Goal: Information Seeking & Learning: Check status

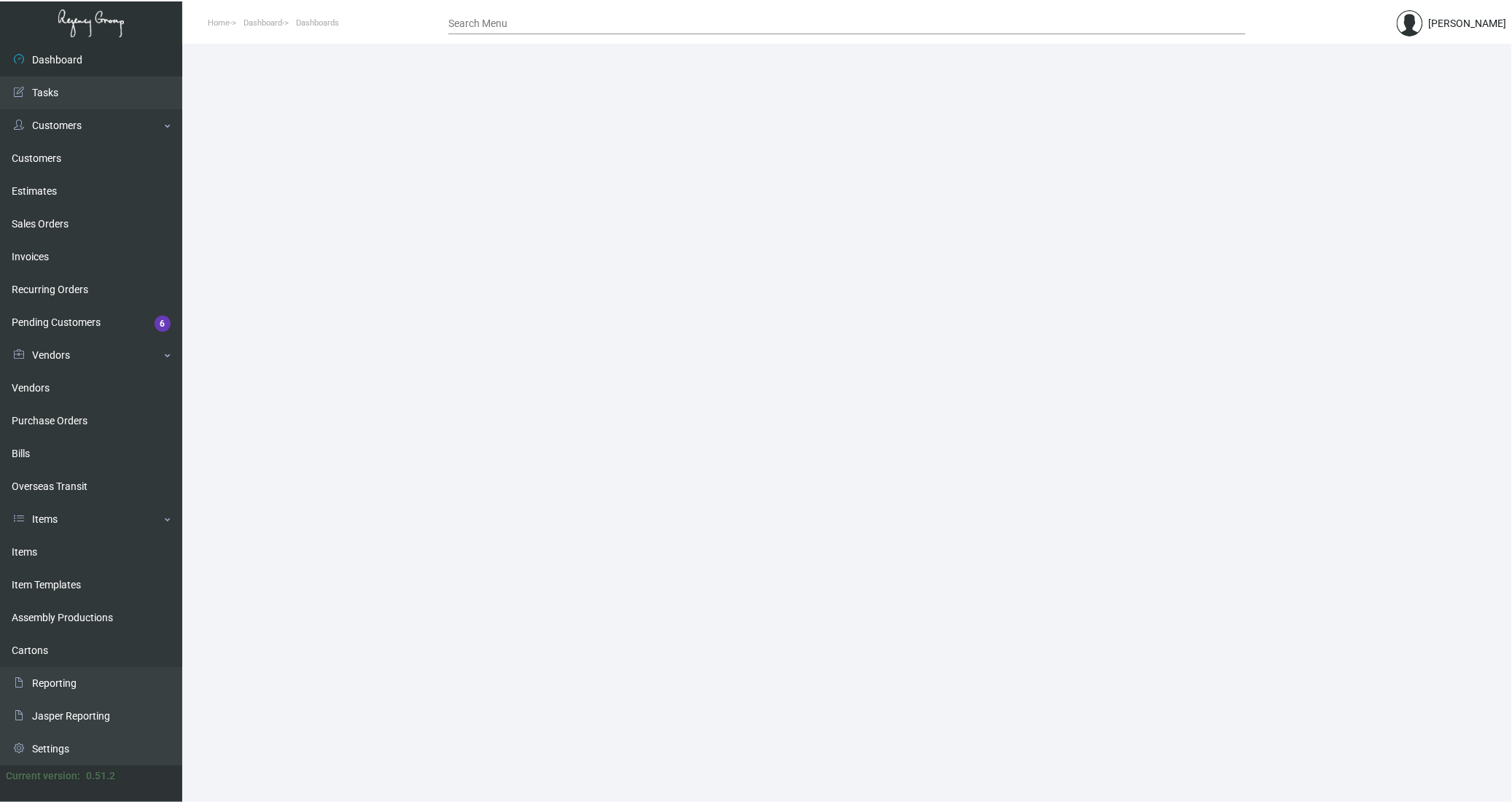
drag, startPoint x: 0, startPoint y: 0, endPoint x: 211, endPoint y: 521, distance: 562.1
click at [42, 561] on link "Items" at bounding box center [91, 552] width 182 height 33
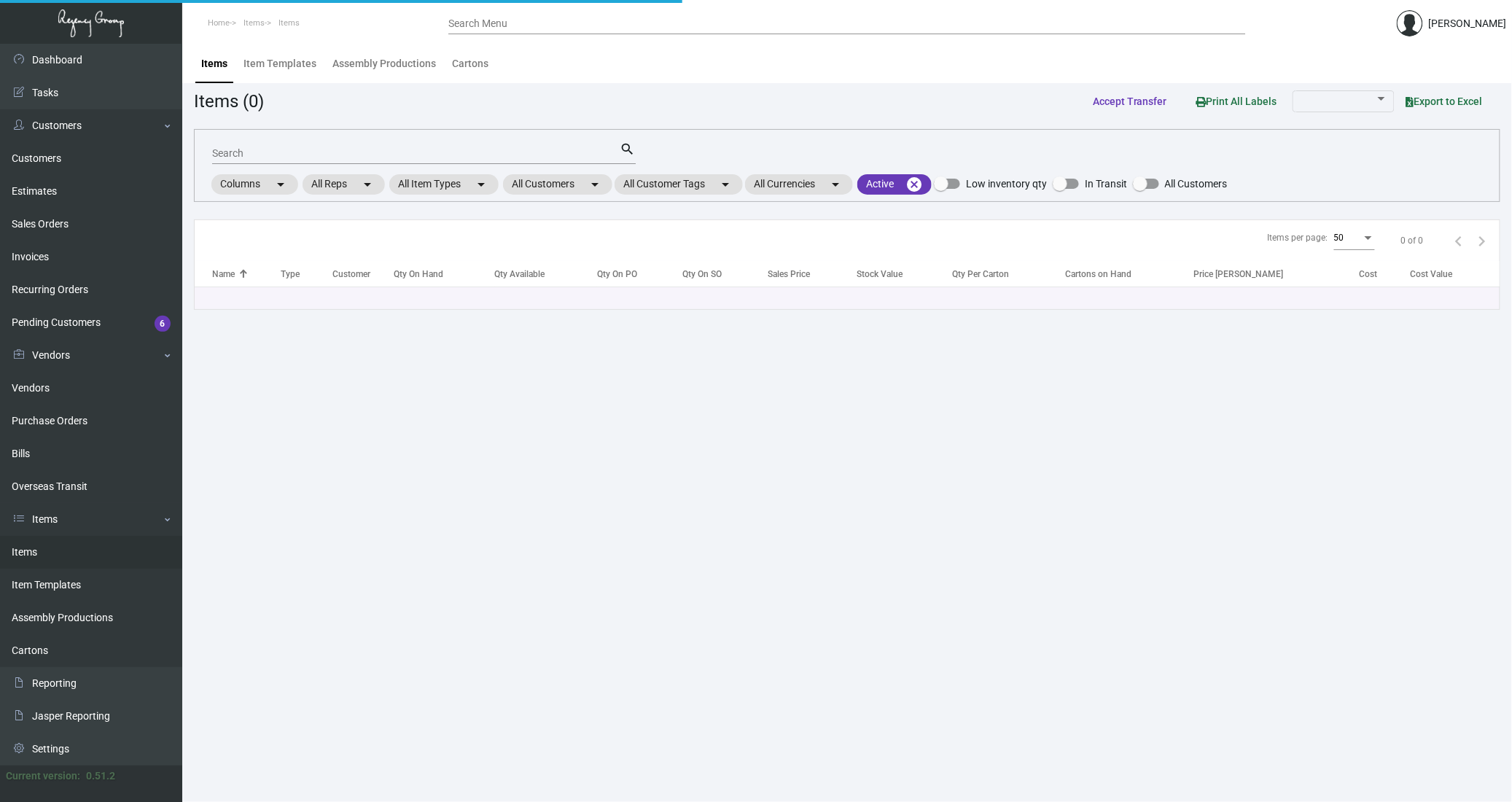
click at [282, 155] on input "Search" at bounding box center [416, 154] width 408 height 12
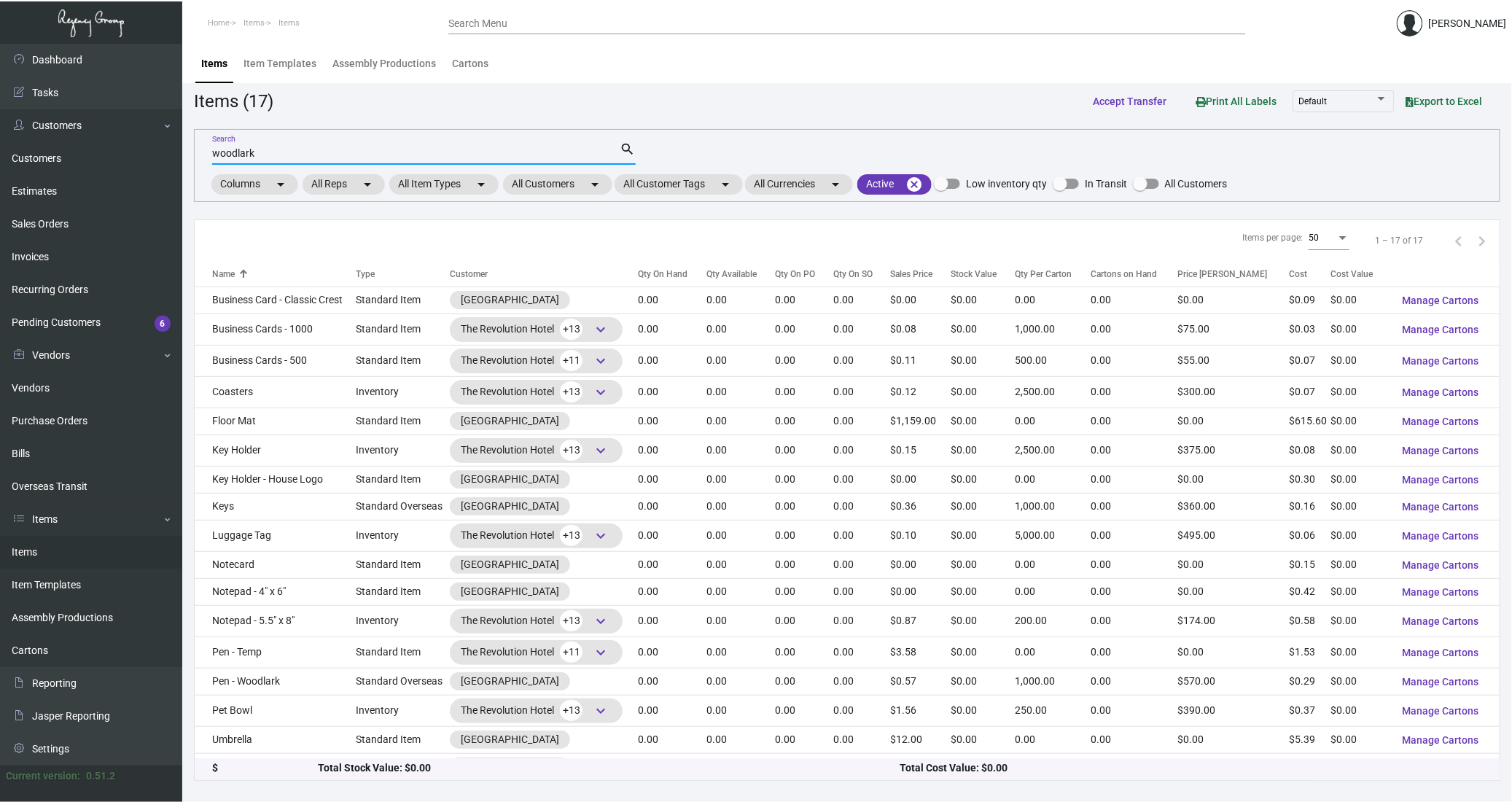
click at [305, 157] on input "woodlark" at bounding box center [416, 154] width 408 height 12
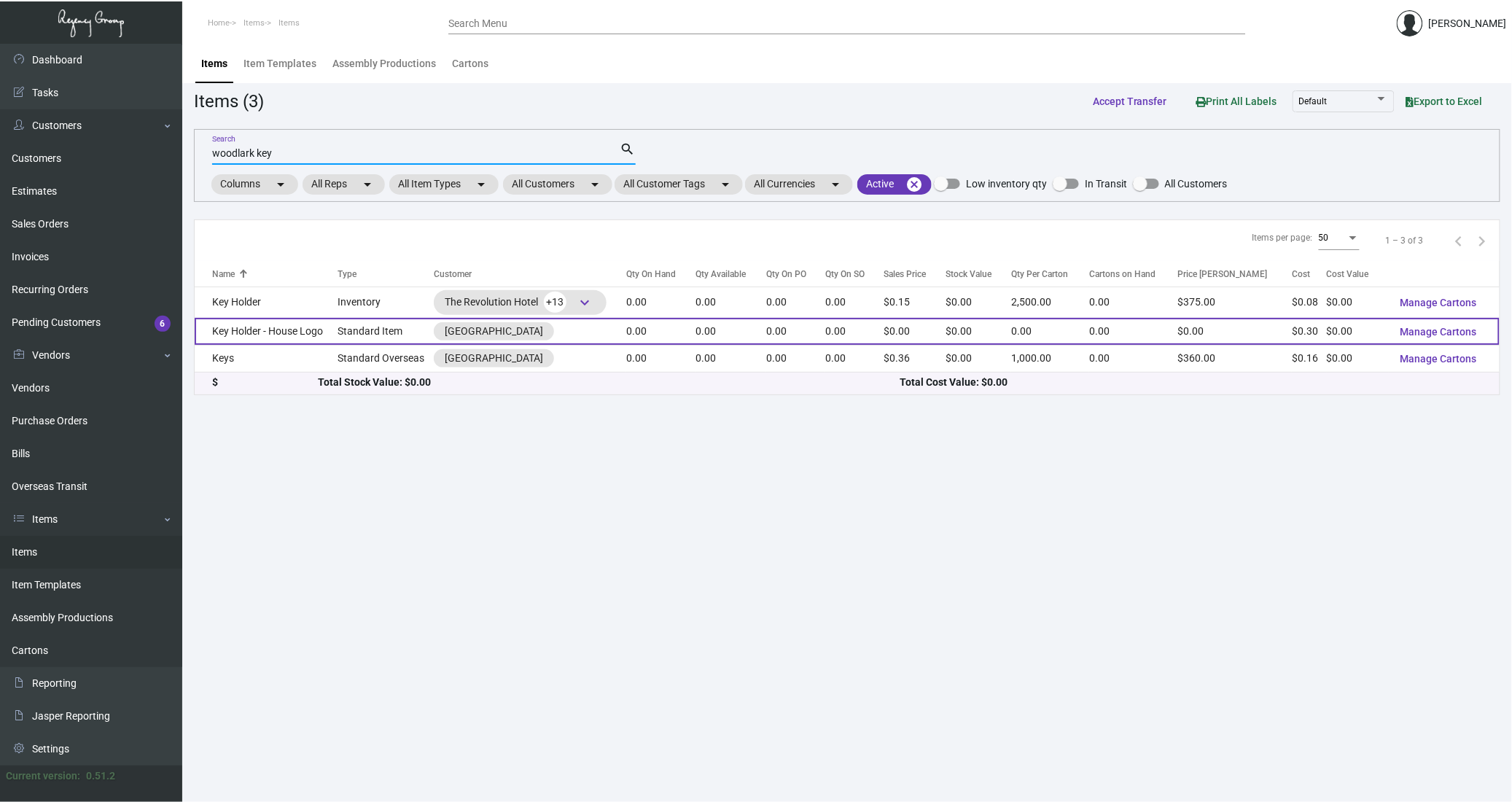
type input "woodlark key"
click at [305, 338] on td "Key Holder - House Logo" at bounding box center [266, 331] width 143 height 27
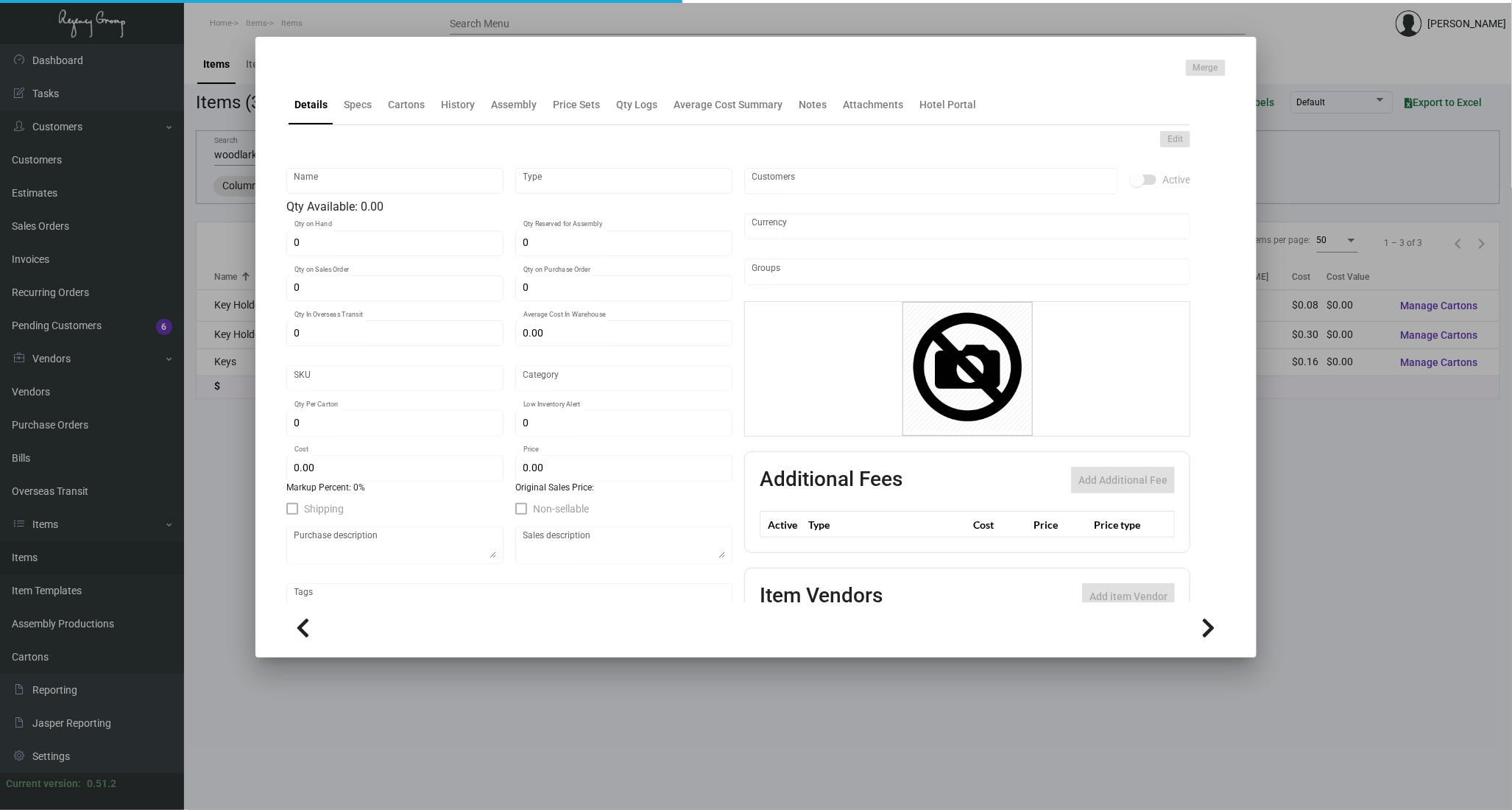
type input "Key Holder - House Logo"
type input "Standard Item"
type input "$ 0.00"
type input "Standard"
type input "$ 0.295"
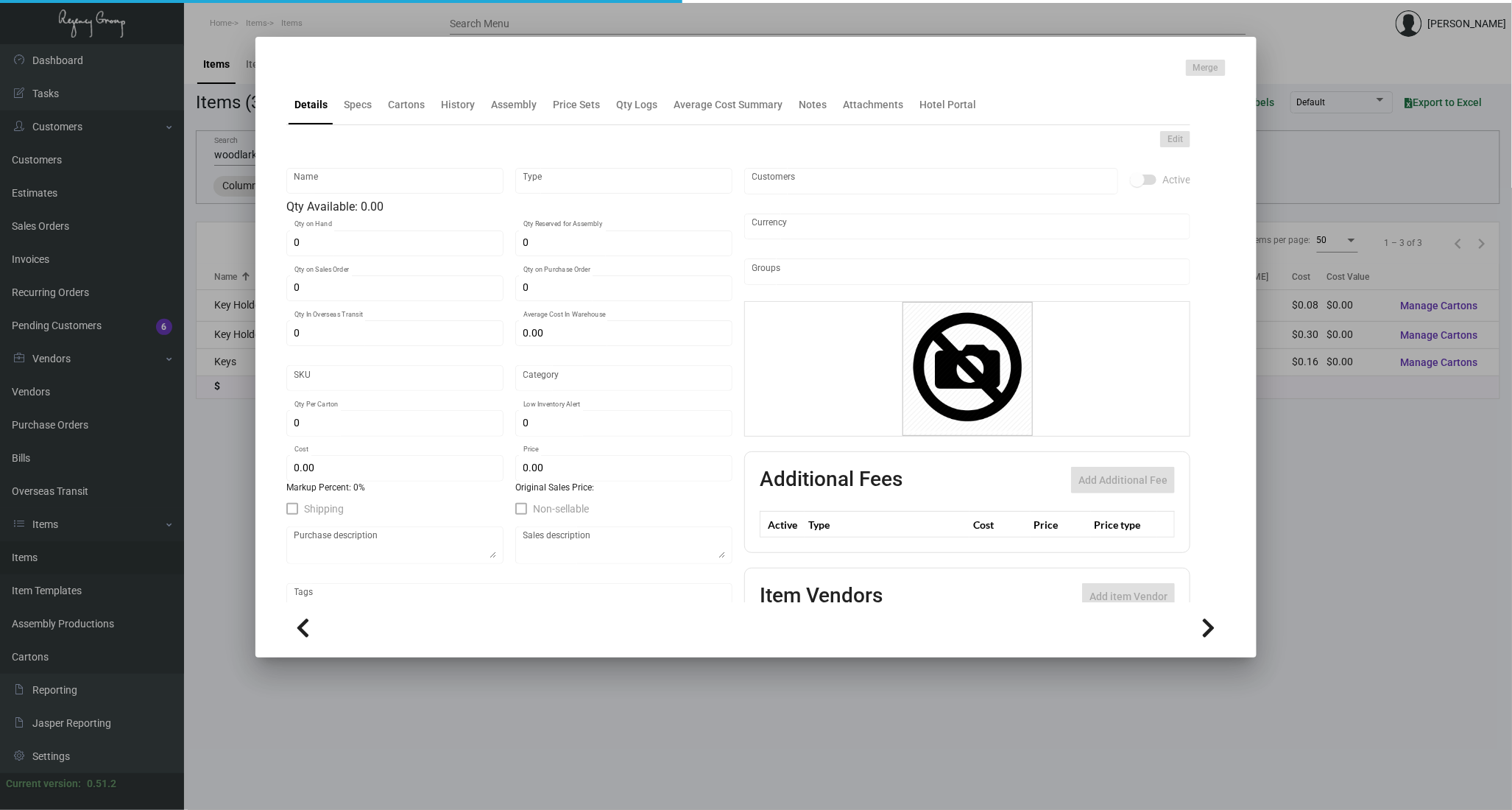
type input "$ 0.00"
checkbox input "true"
type input "United States Dollar $"
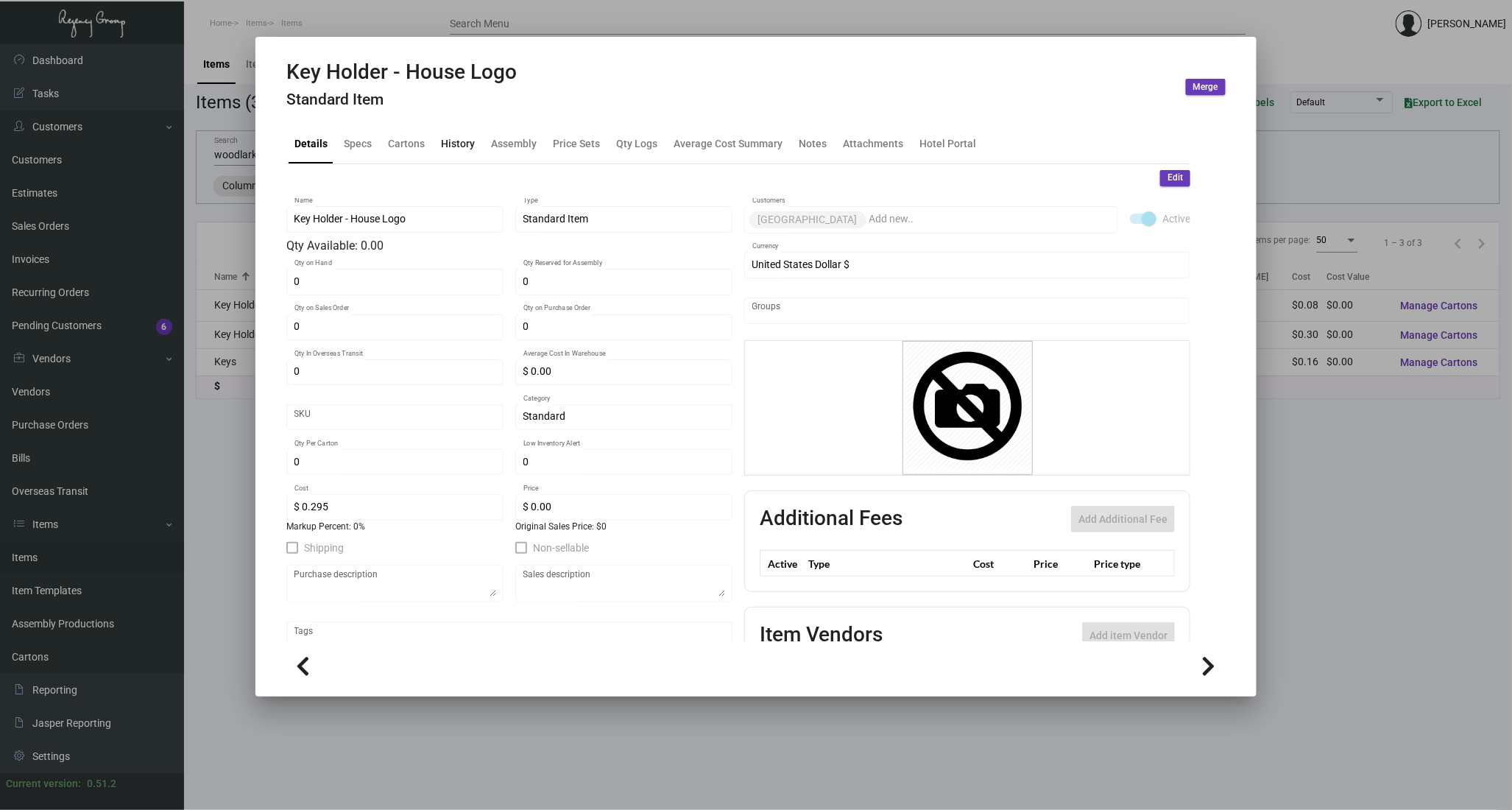
click at [454, 153] on div "History" at bounding box center [457, 143] width 46 height 35
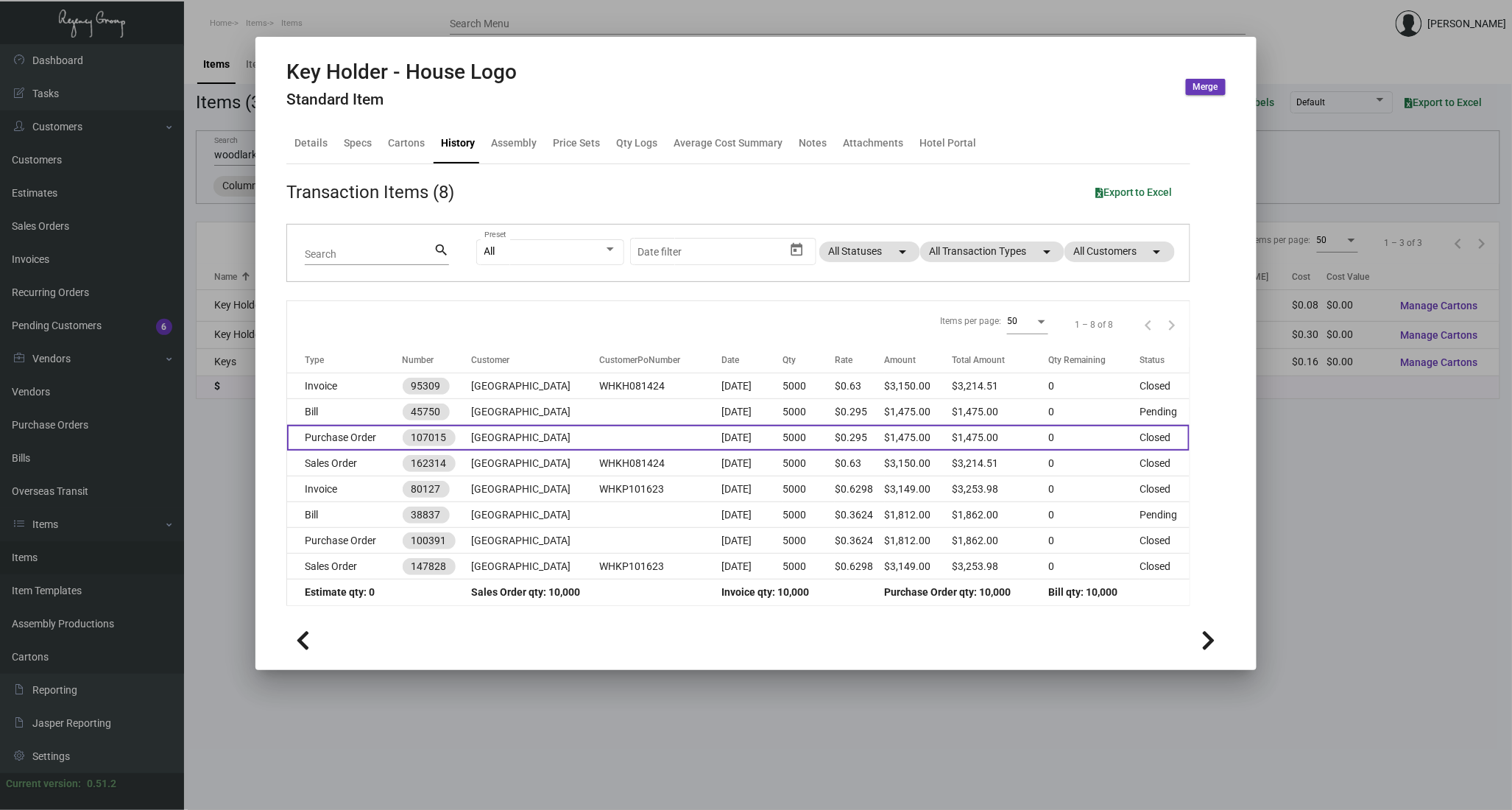
click at [600, 432] on td at bounding box center [661, 438] width 122 height 26
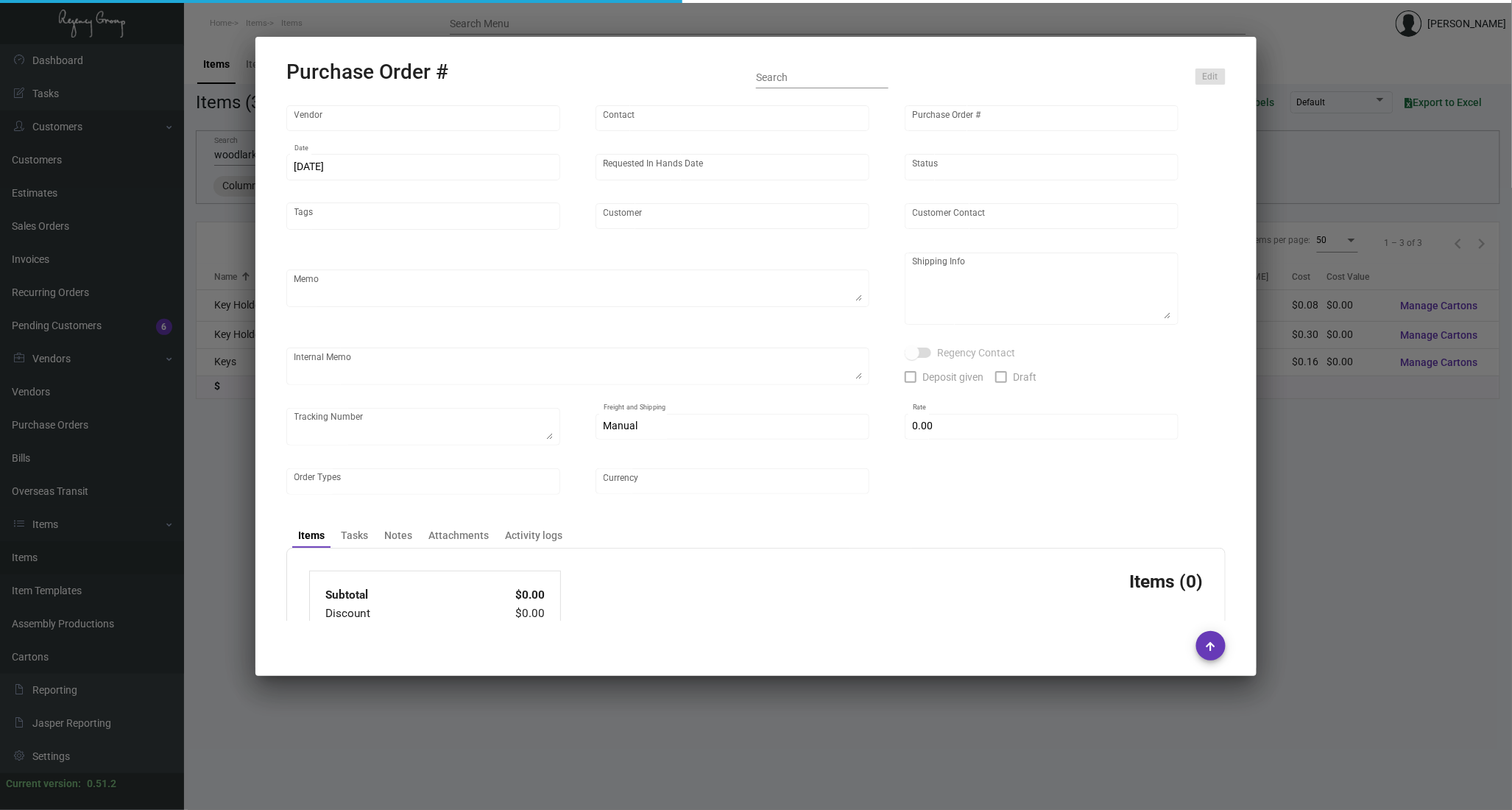
type input "Evergreen Manufacturing"
type input "[PERSON_NAME]"
type input "107015"
type input "[DATE]"
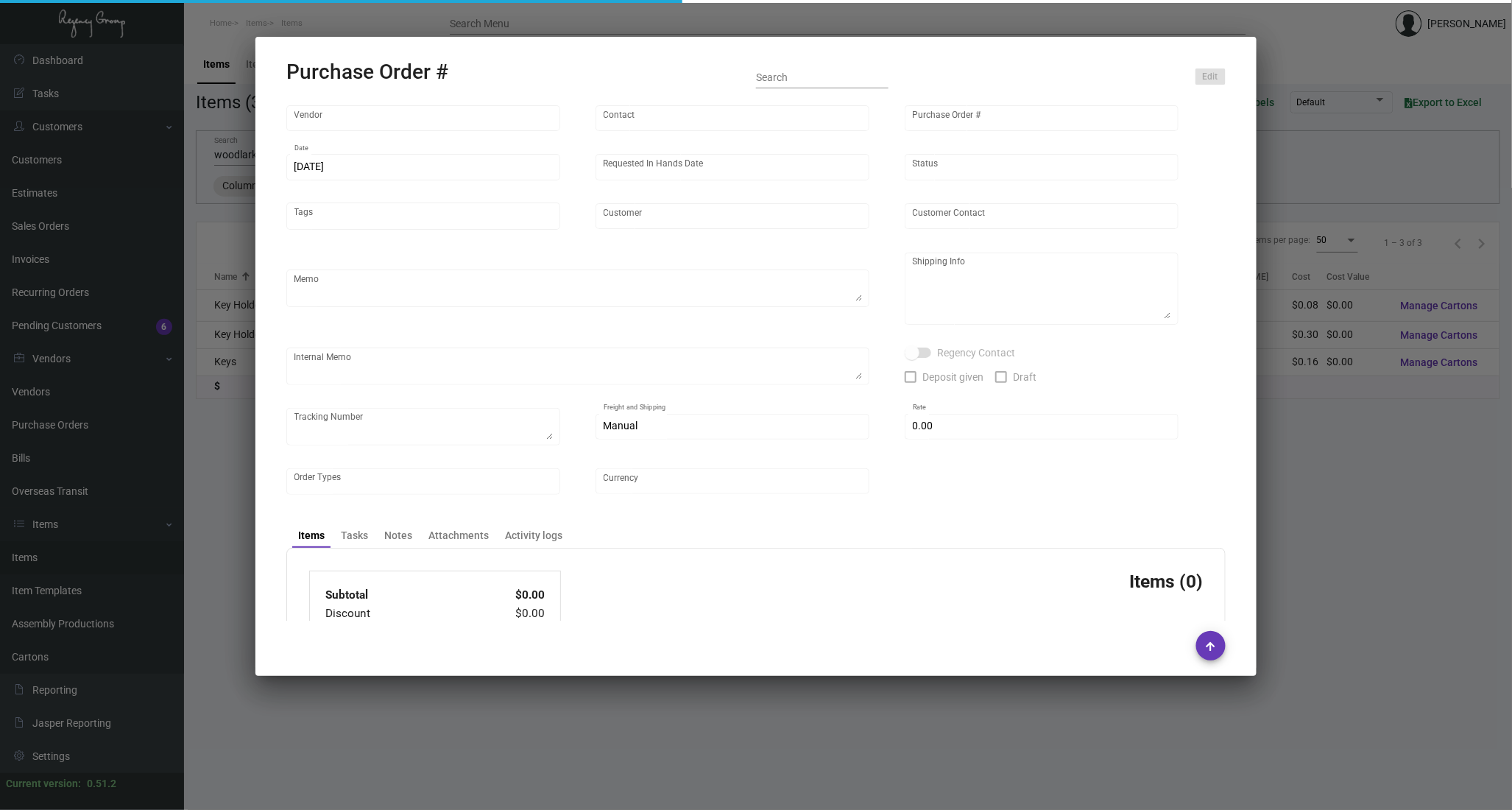
type input "[GEOGRAPHIC_DATA]"
type input "[PERSON_NAME]"
type textarea "PLEASE SEND PDF PROOFS TO OUR ART TEAM ; [EMAIL_ADDRESS][DOMAIN_NAME] WITH ME I…"
type textarea "[GEOGRAPHIC_DATA] - [PERSON_NAME] Billing [STREET_ADDRESS]"
type textarea "8.22 - Vendors confirmation # is 33806 and the approx. ship date is set for 9/1…"
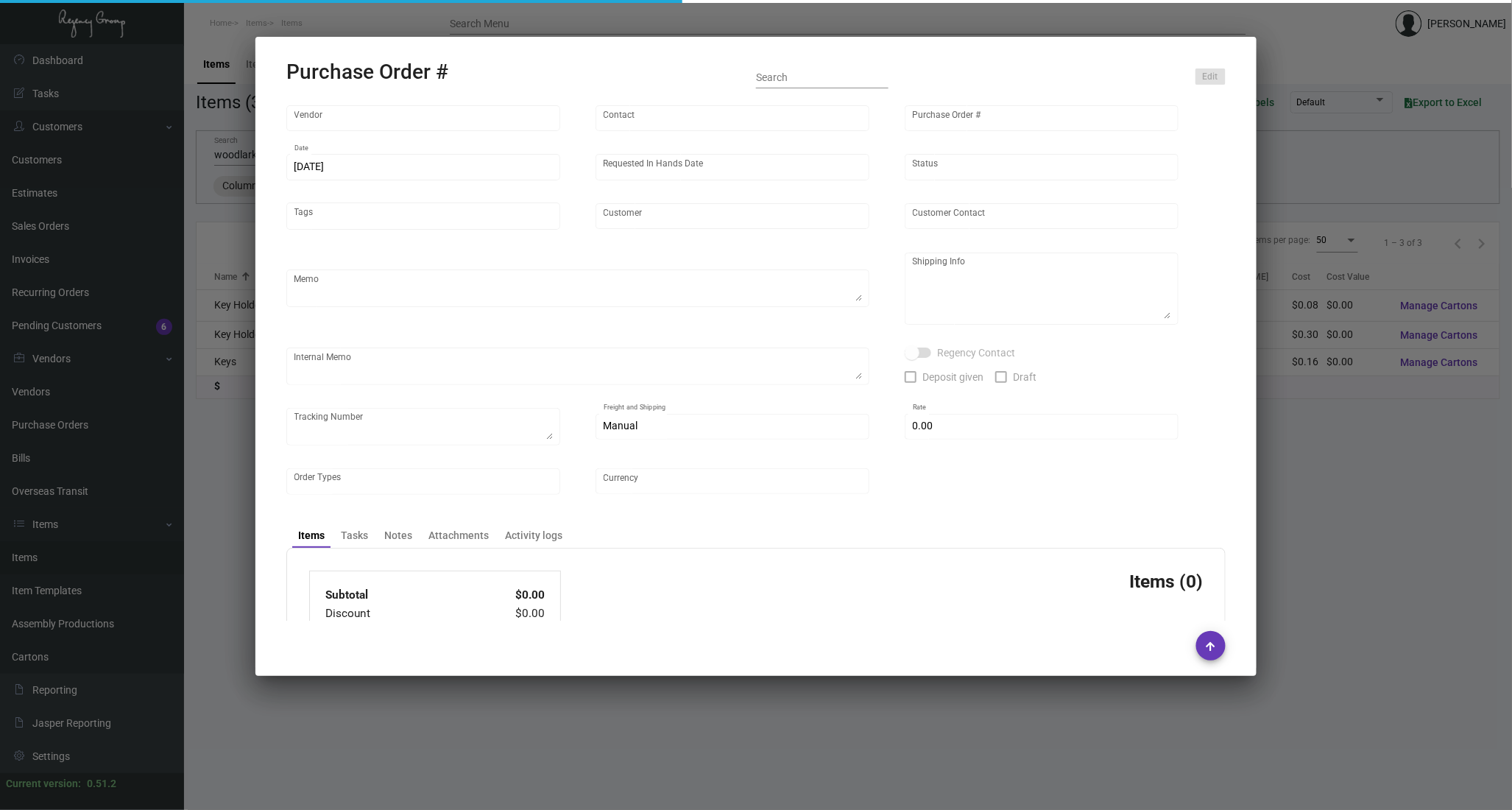
type input "$ 0.00"
type input "United States Dollar $"
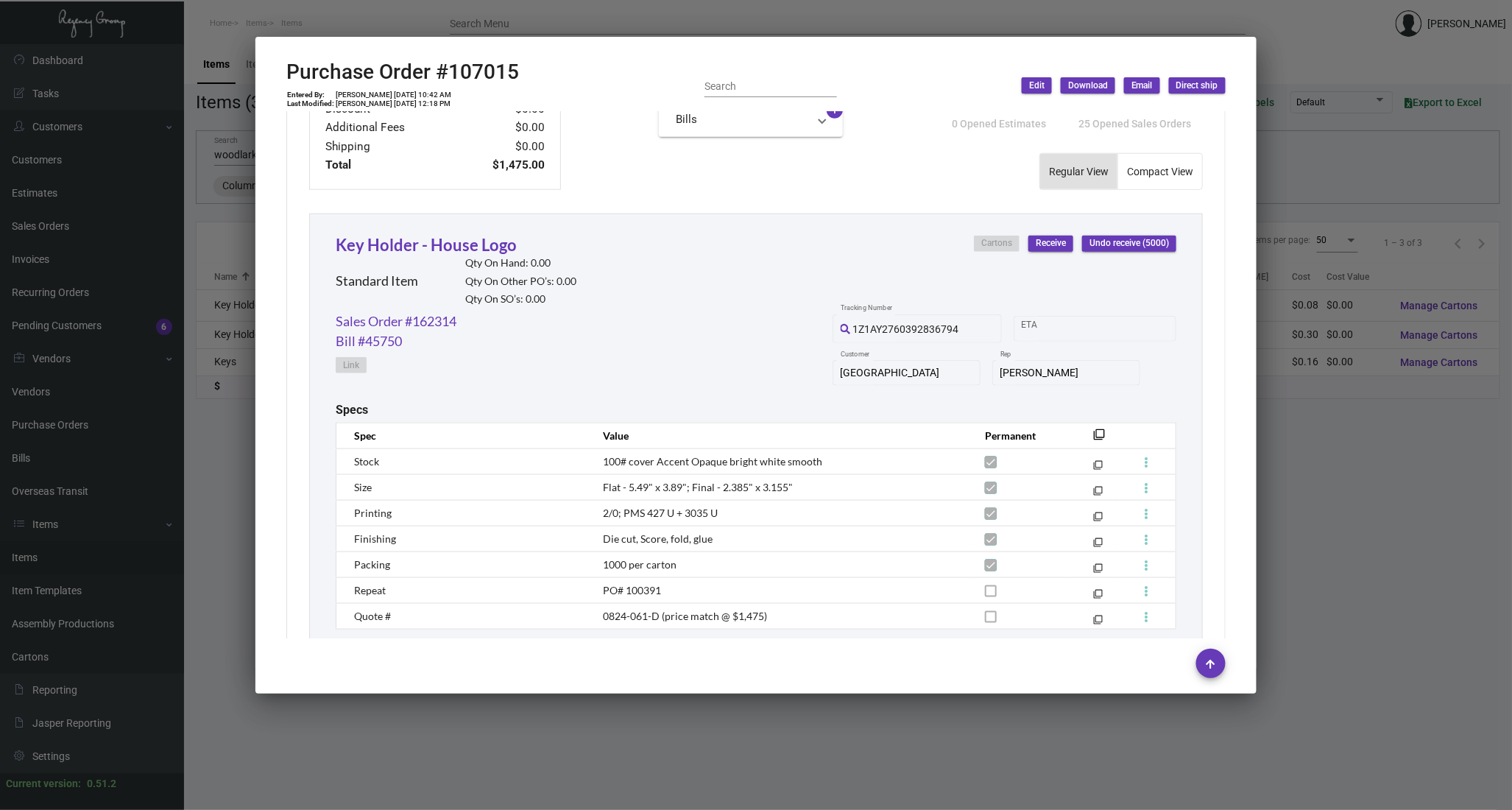
scroll to position [715, 0]
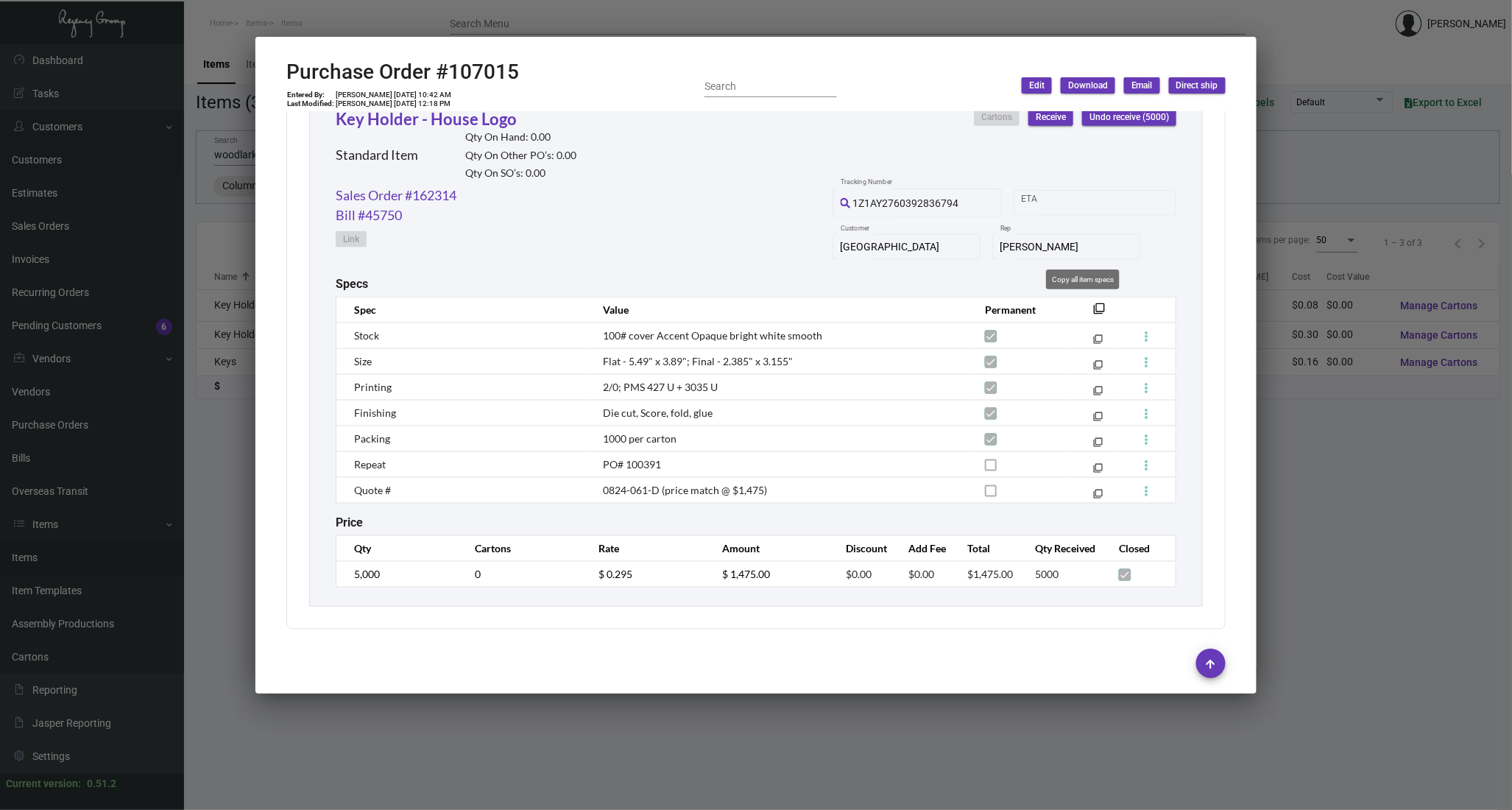
click at [1093, 309] on mat-icon "filter_none" at bounding box center [1099, 313] width 12 height 12
click at [224, 275] on div at bounding box center [756, 405] width 1512 height 810
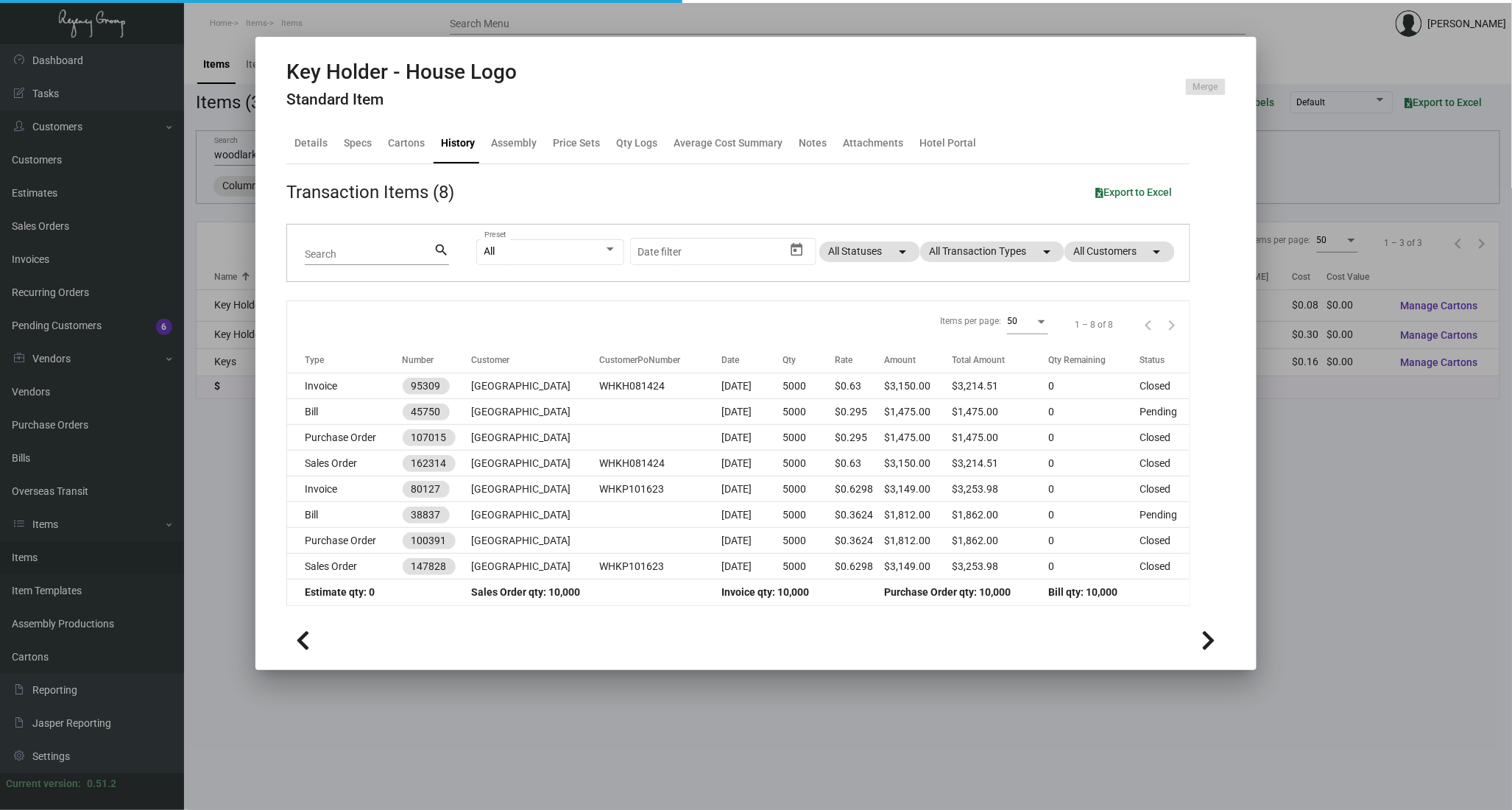
click at [224, 275] on div at bounding box center [756, 405] width 1512 height 810
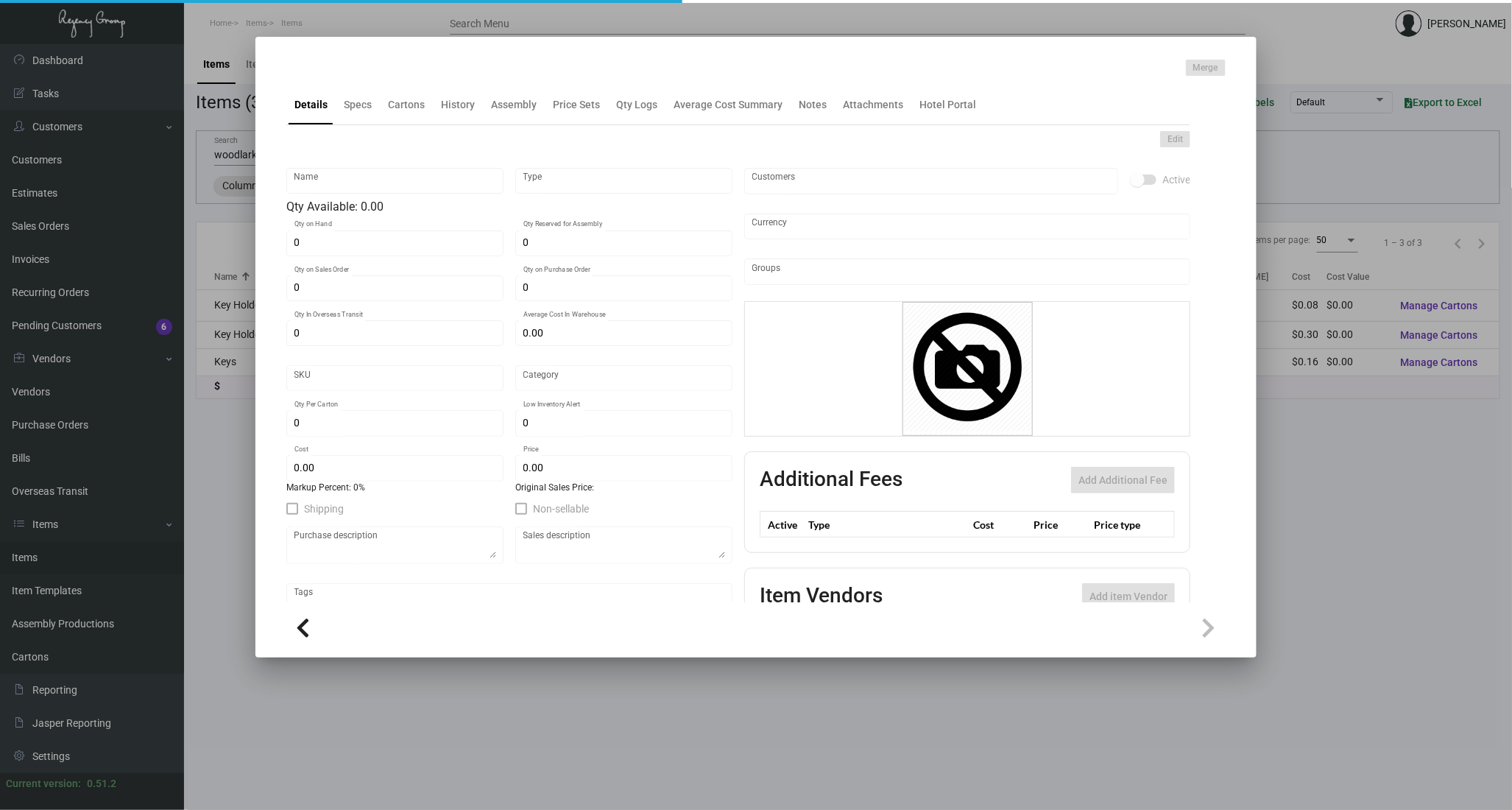
type input "Keys"
type input "Standard Overseas"
type input "$ 0.1647"
type input "3438"
type input "Standard"
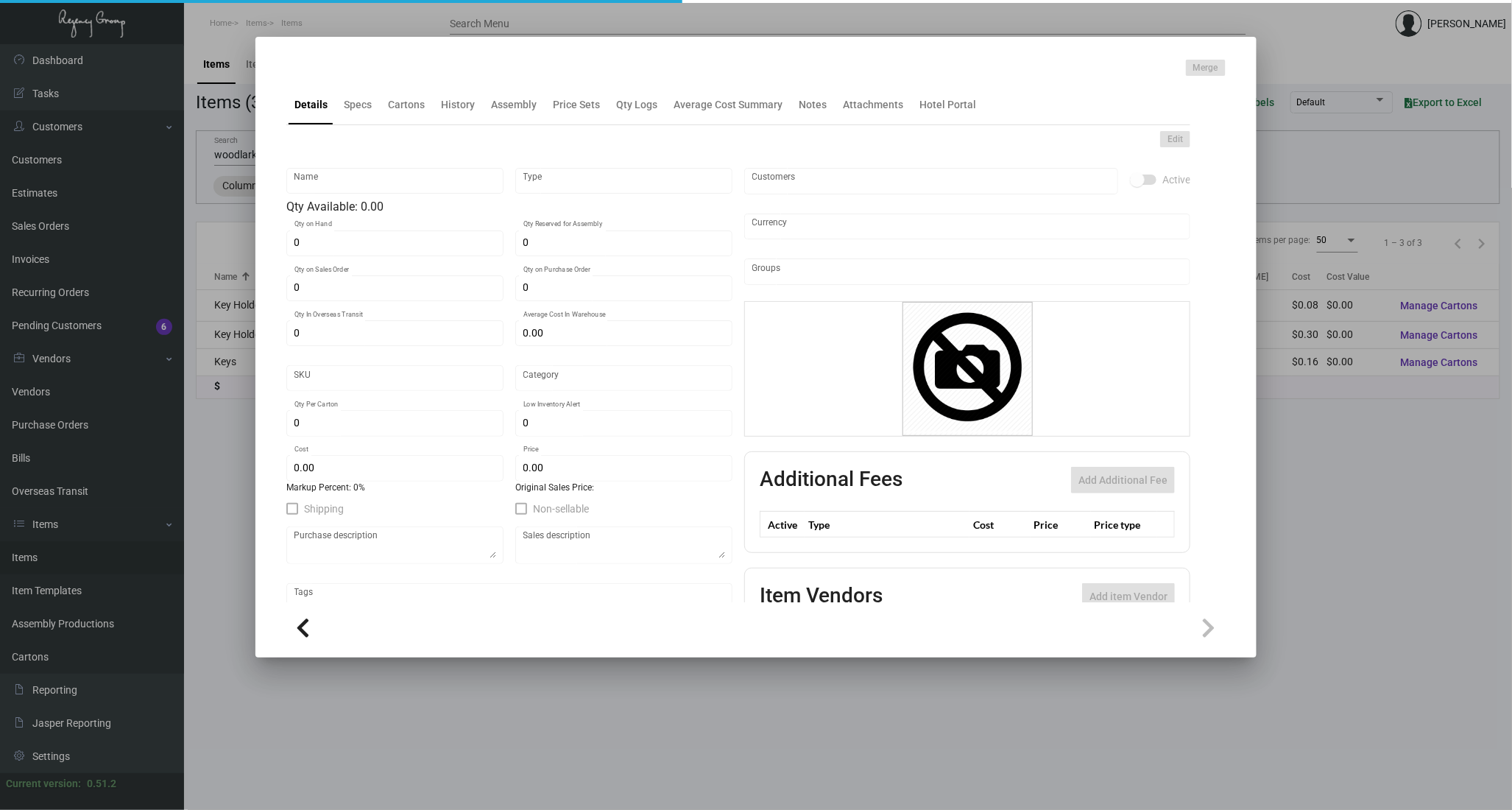
type input "1,000"
type input "$ 0.16"
type input "$ 0.36"
type textarea "Woodlark Keys: Size CR80 #30 mill white matte dull laminated keys, printing 2 s…"
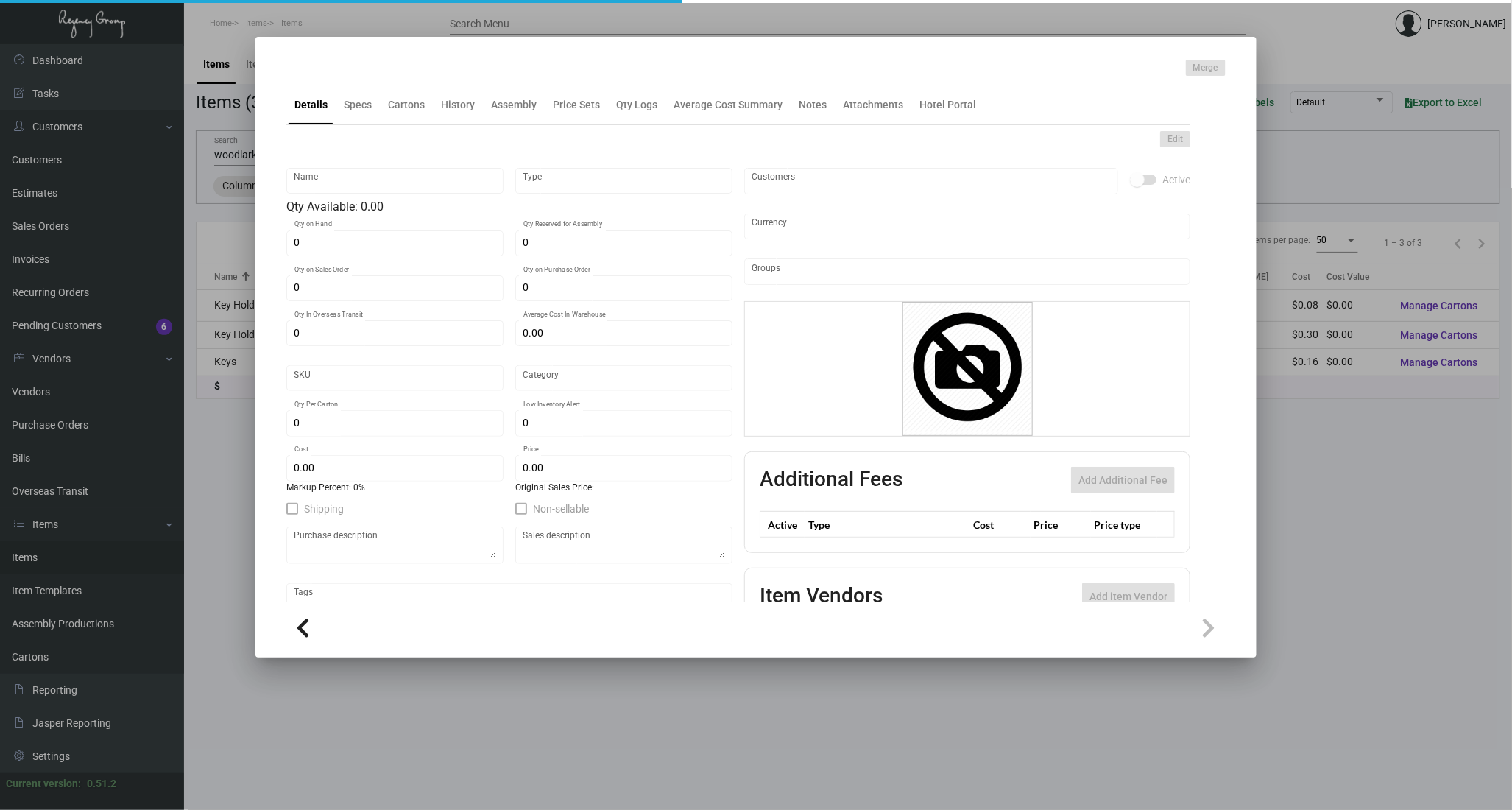
checkbox input "true"
type input "United States Dollar $"
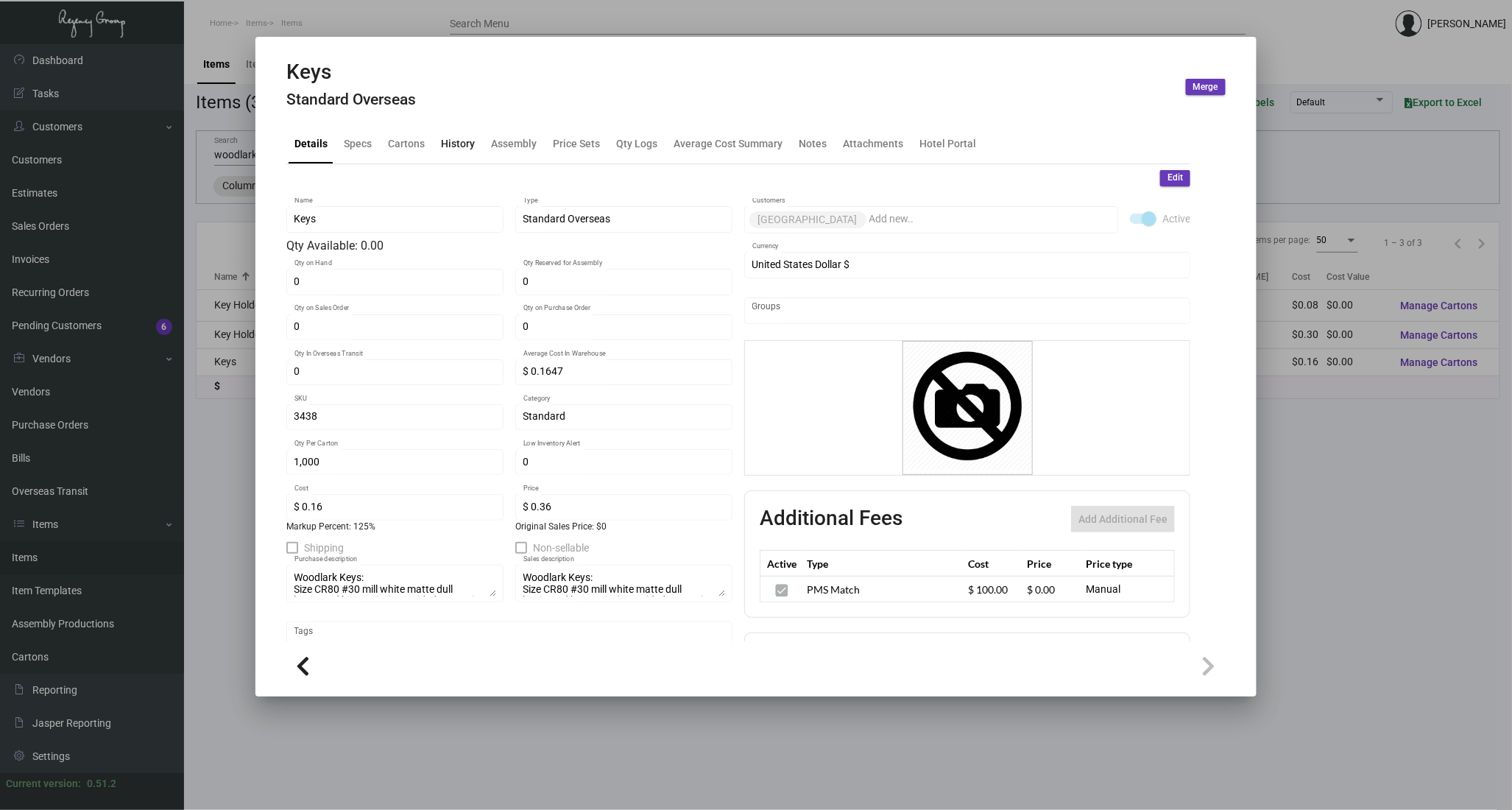
click at [444, 141] on div "History" at bounding box center [457, 143] width 34 height 16
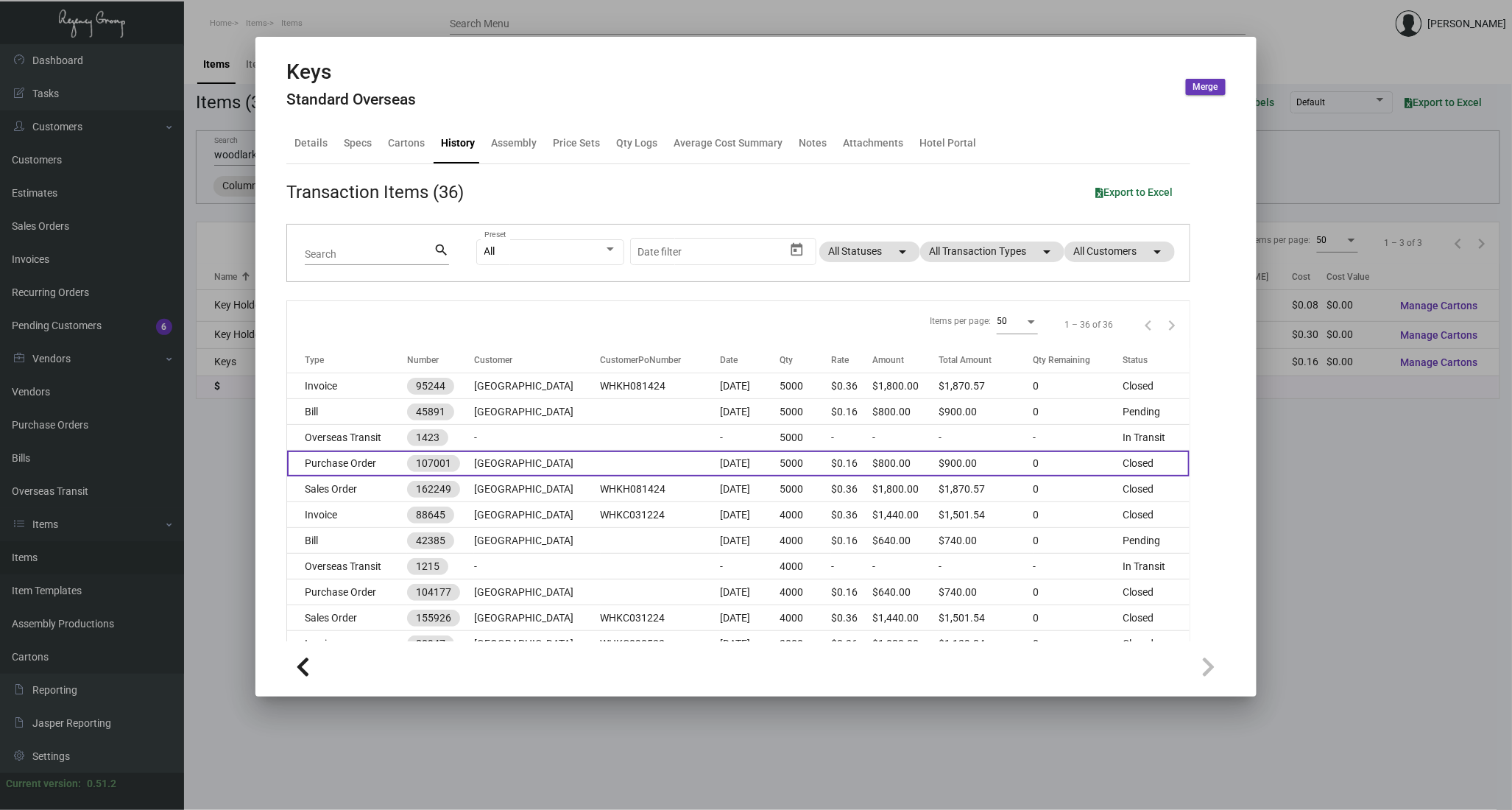
click at [601, 461] on td at bounding box center [661, 463] width 120 height 26
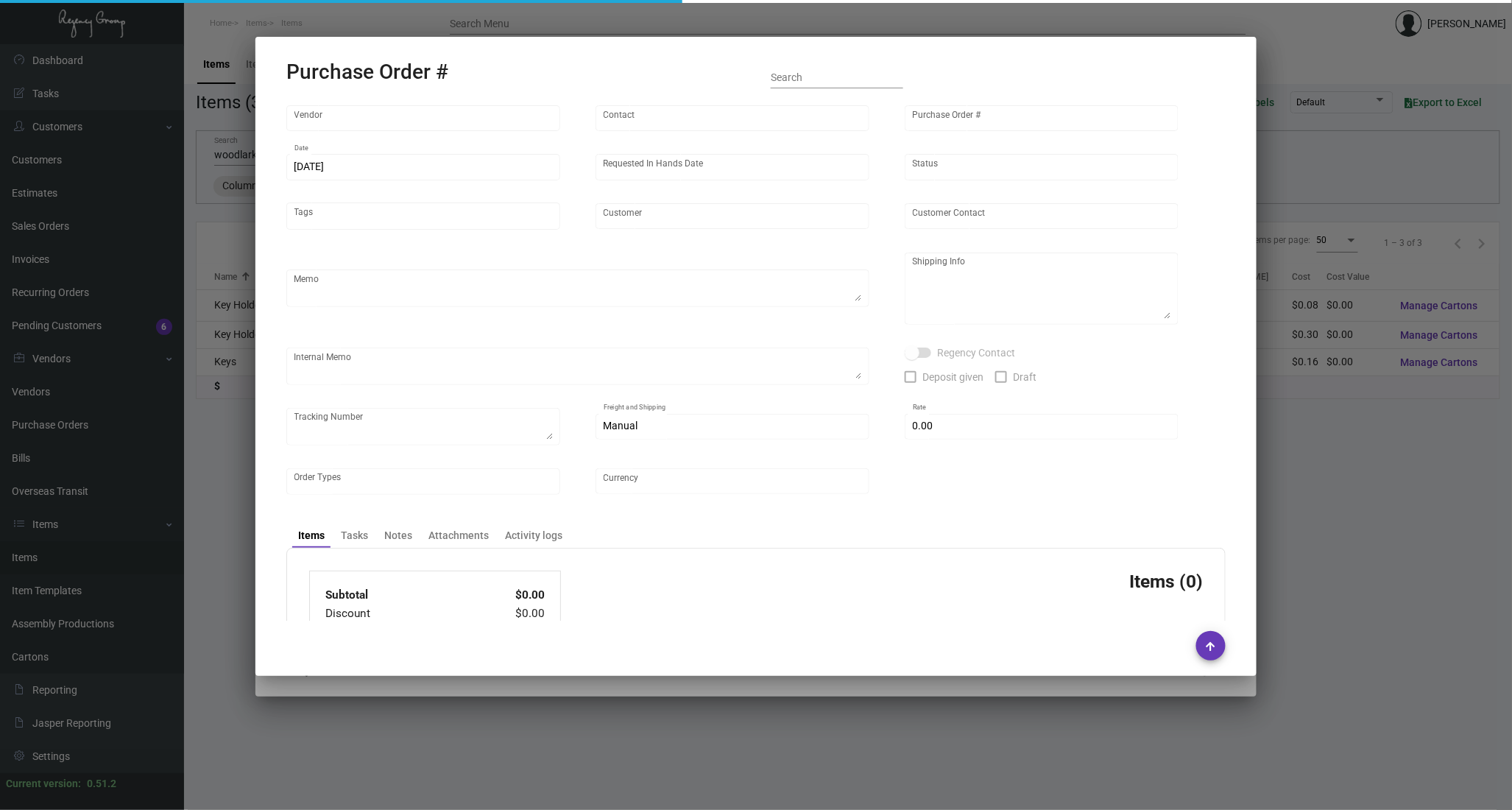
type input "CHENGDU MIND IOT TECHNOLOGY"
type input "[PERSON_NAME]"
type input "107001"
type input "[DATE]"
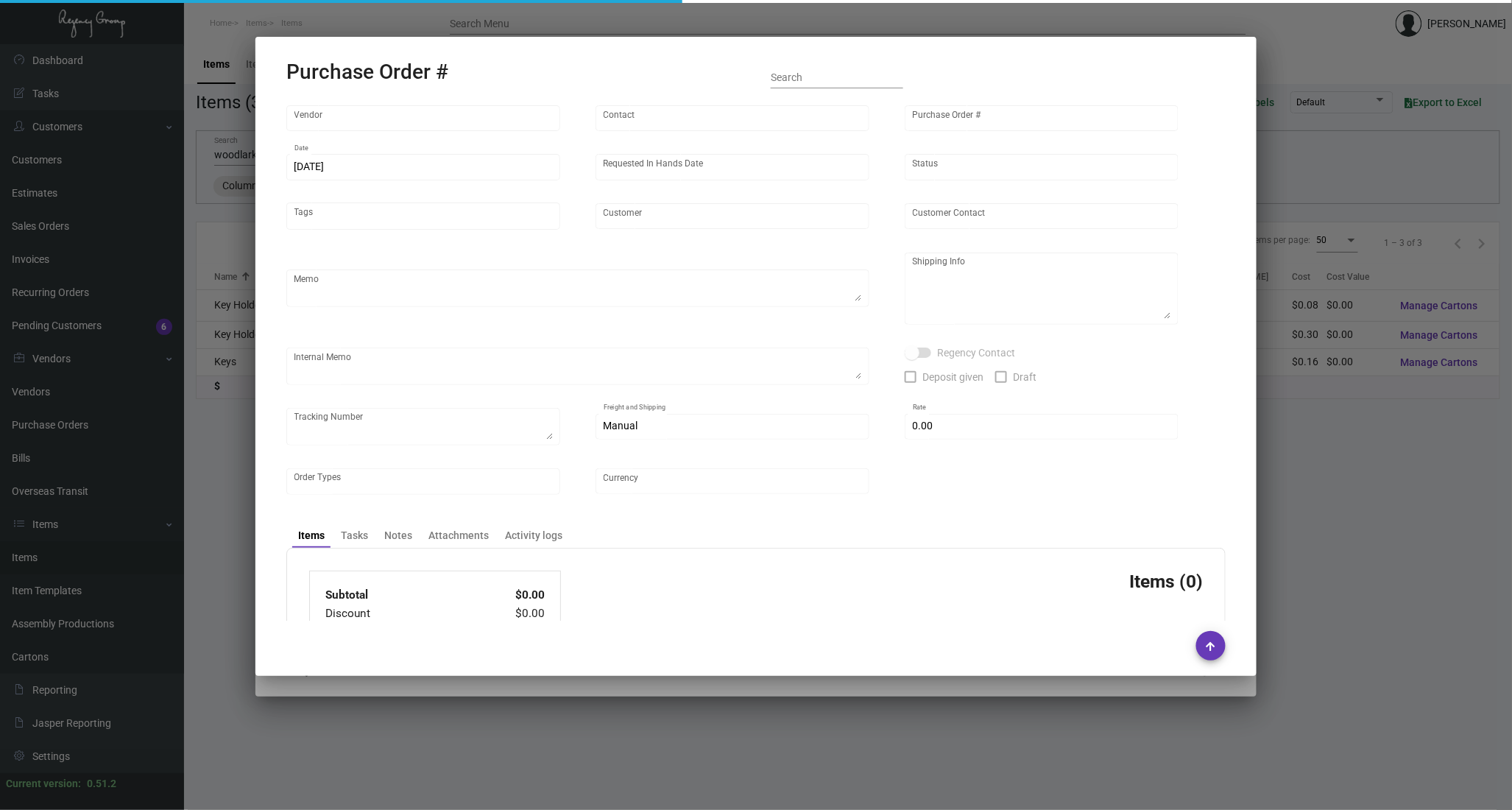
type input "[GEOGRAPHIC_DATA]"
type textarea "Air to LA."
type textarea "Regency Group LA [STREET_ADDRESS]"
checkbox input "true"
type input "$ 0.00"
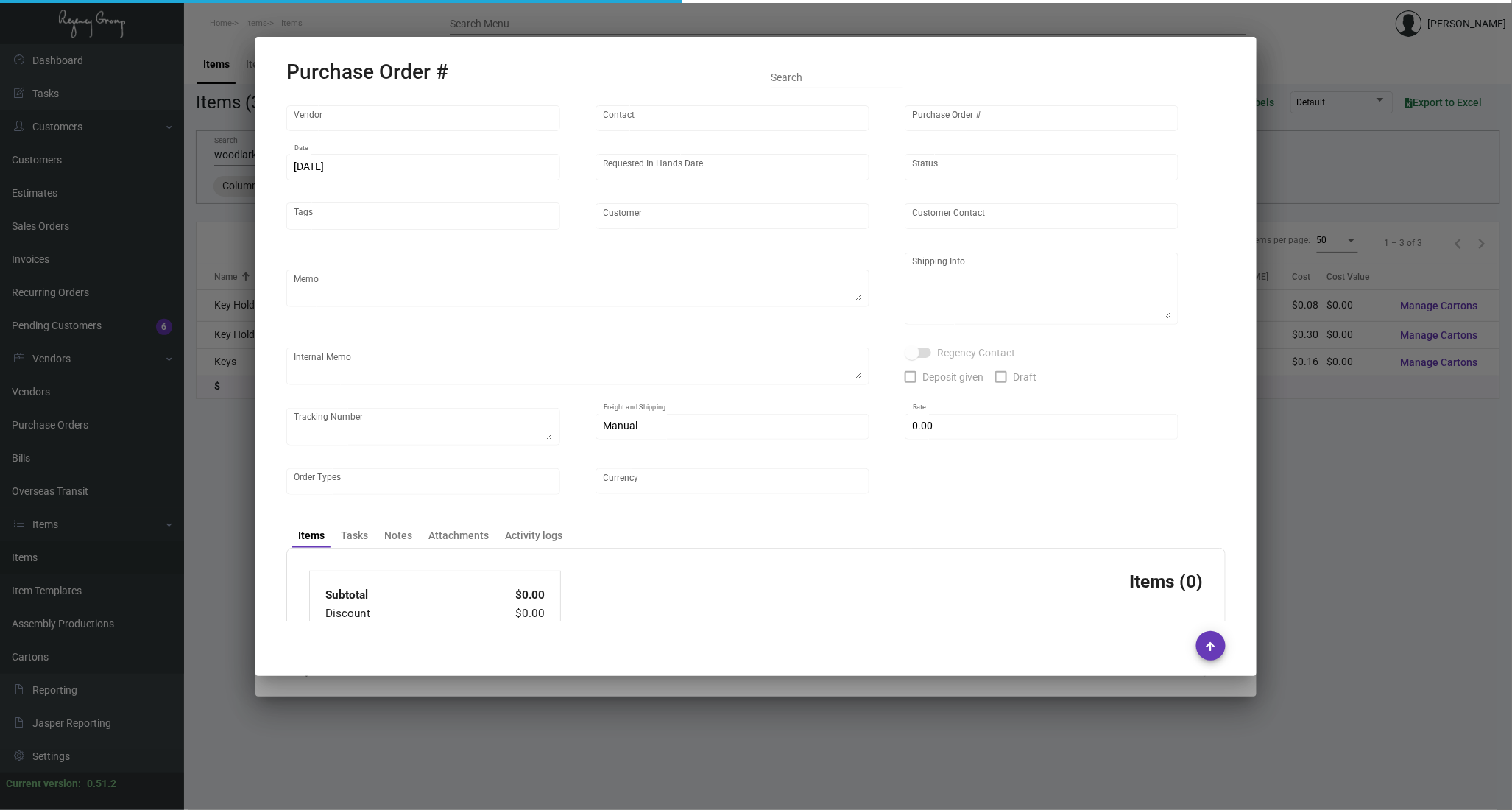
type input "United States Dollar $"
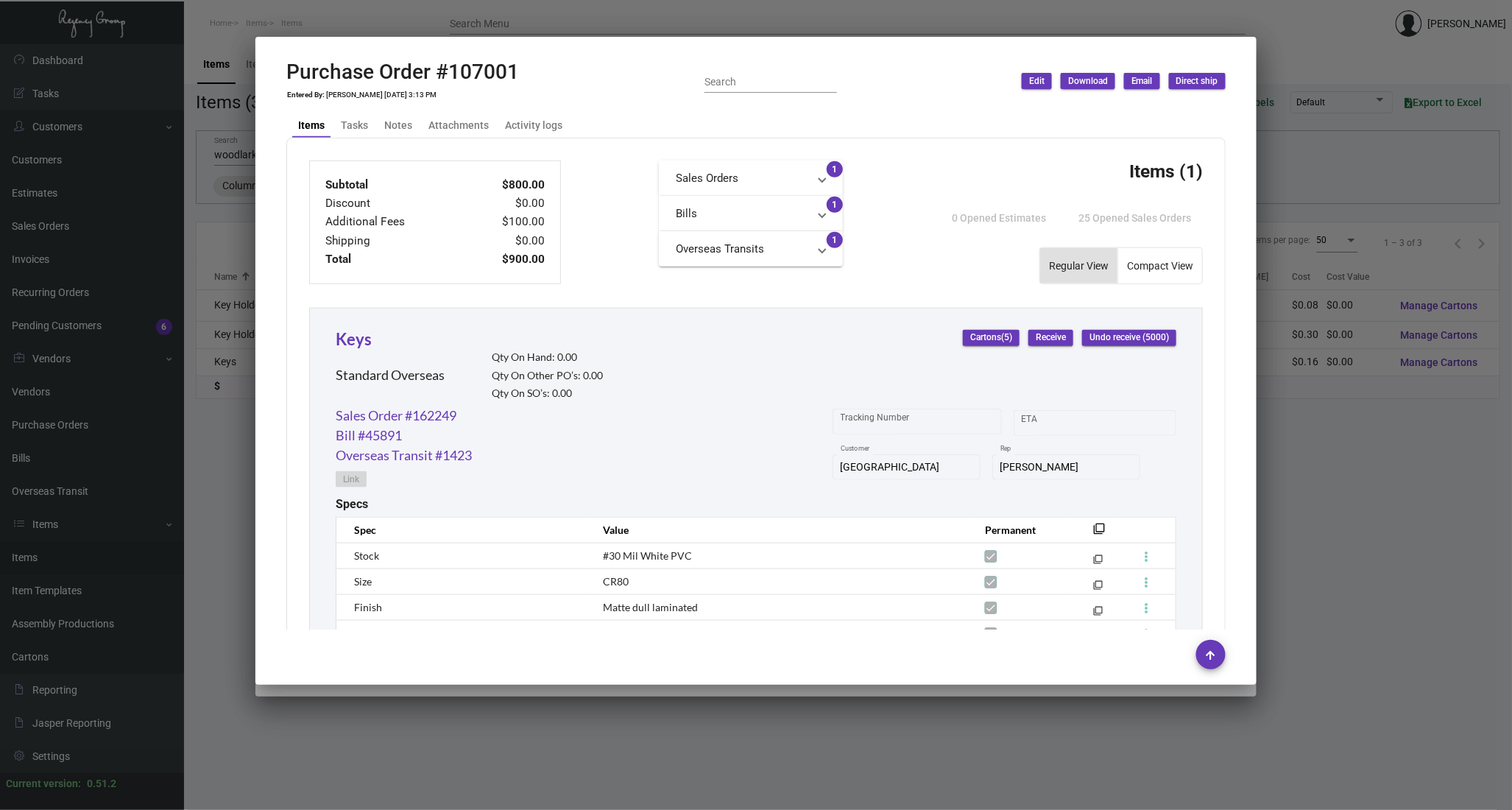
scroll to position [589, 0]
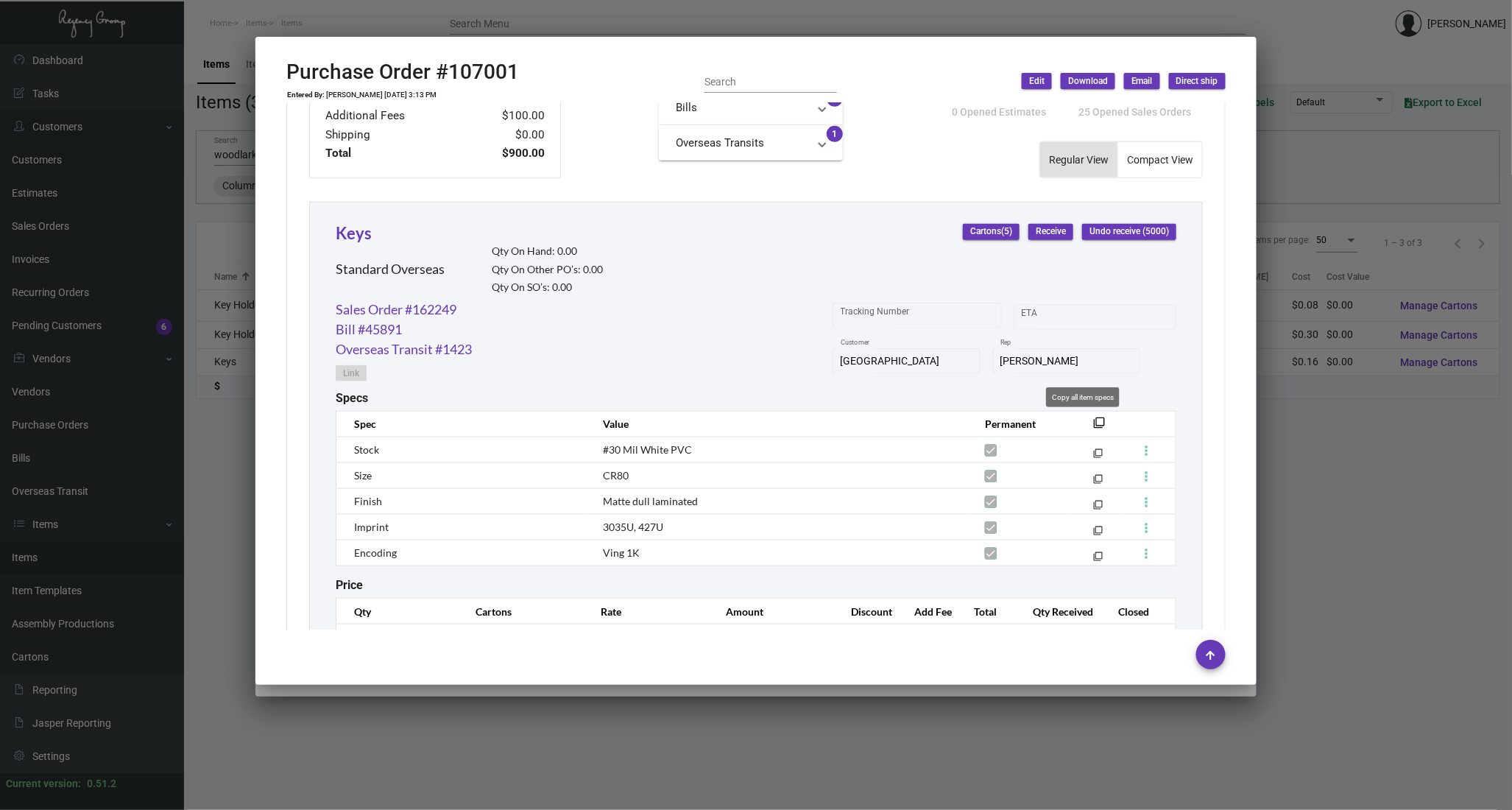
click at [1093, 427] on mat-icon "filter_none" at bounding box center [1099, 427] width 12 height 12
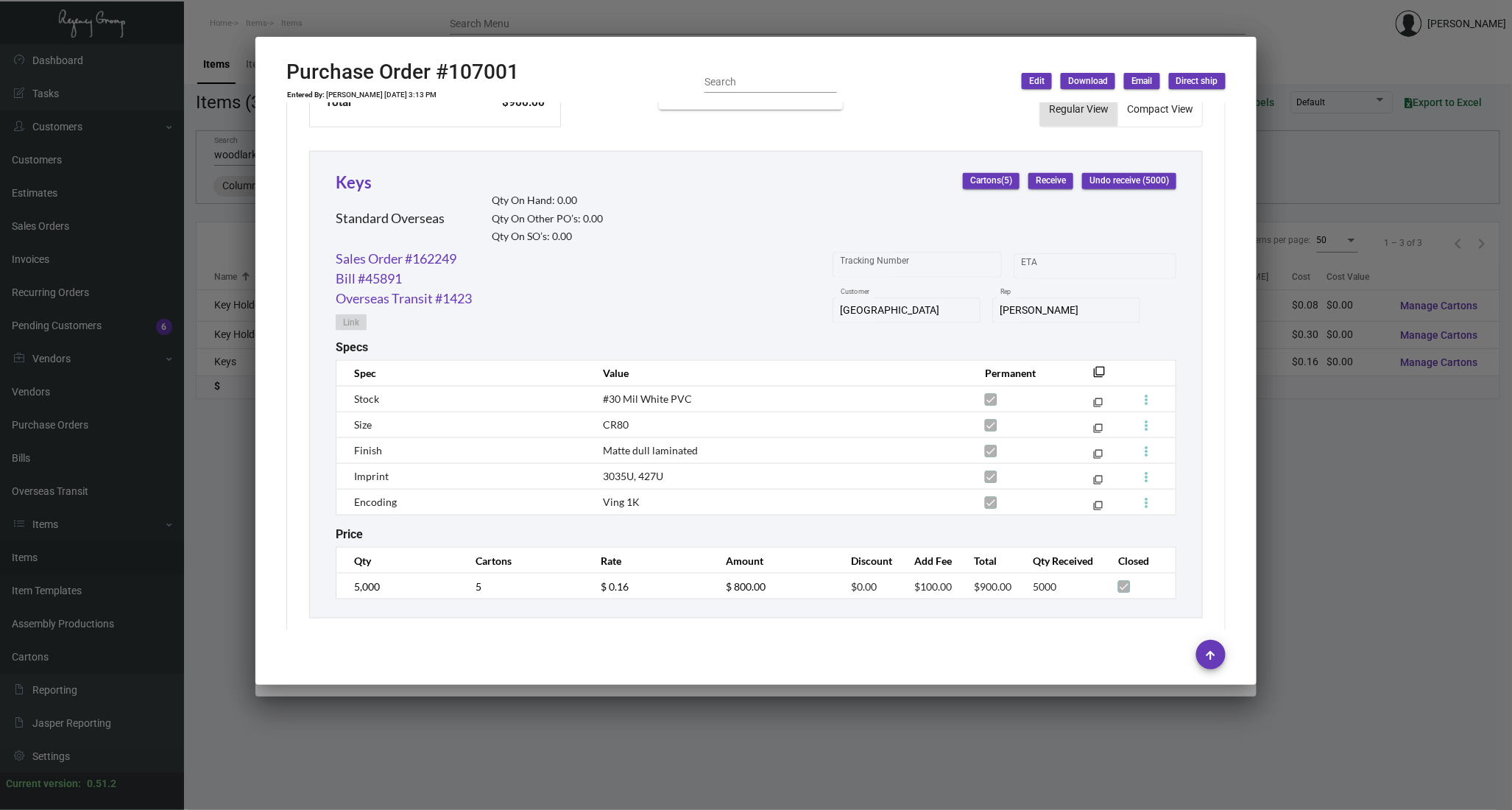
scroll to position [664, 0]
